Goal: Task Accomplishment & Management: Use online tool/utility

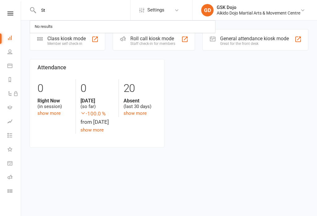
type input "S"
click at [81, 37] on div "Class kiosk mode" at bounding box center [66, 39] width 38 height 6
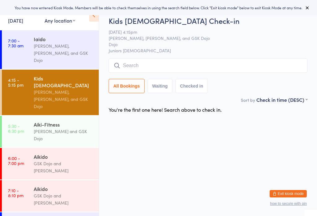
click at [160, 63] on input "search" at bounding box center [208, 65] width 199 height 14
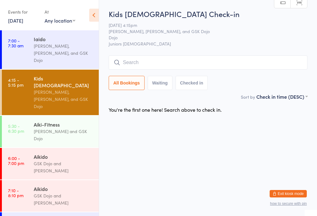
click at [62, 41] on div "Iaido" at bounding box center [64, 39] width 60 height 7
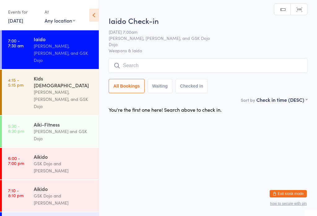
click at [161, 60] on input "search" at bounding box center [208, 65] width 199 height 14
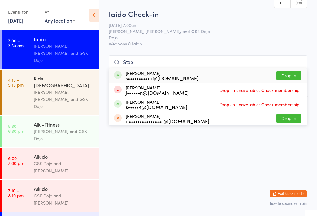
type input "Step"
click at [292, 71] on button "Drop in" at bounding box center [288, 75] width 25 height 9
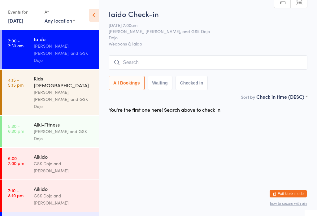
scroll to position [0, 0]
